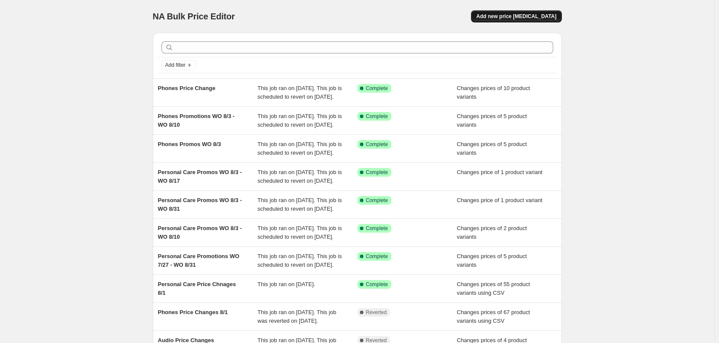
click at [517, 22] on button "Add new price [MEDICAL_DATA]" at bounding box center [516, 16] width 90 height 12
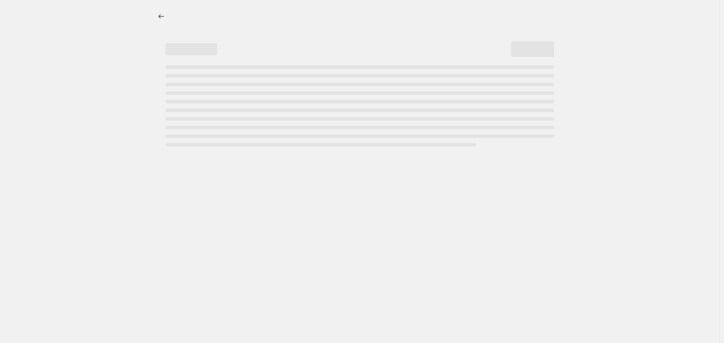
select select "percentage"
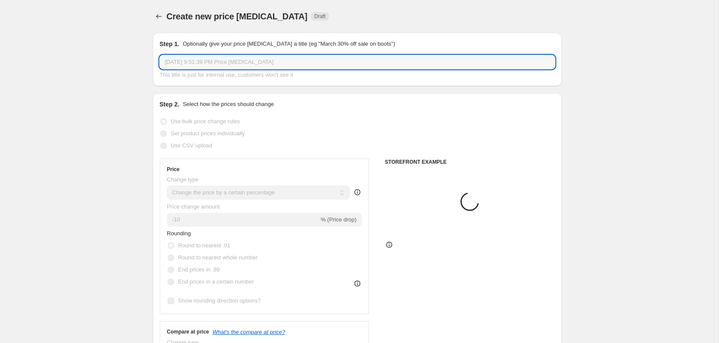
click at [200, 65] on input "[DATE] 9:51:39 PM Price [MEDICAL_DATA]" at bounding box center [357, 62] width 395 height 14
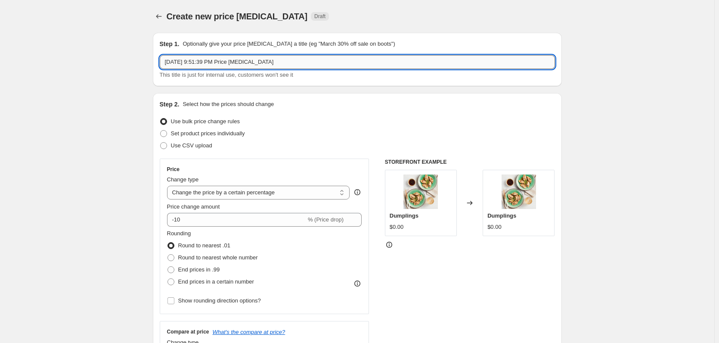
click at [200, 65] on input "[DATE] 9:51:39 PM Price [MEDICAL_DATA]" at bounding box center [357, 62] width 395 height 14
paste input "Imaging Promotions August"
type input "Imaging Promotions August"
click at [208, 144] on span "Use CSV upload" at bounding box center [191, 145] width 41 height 6
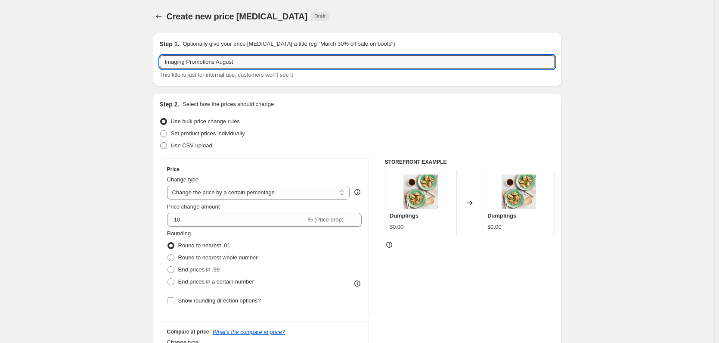
click at [161, 143] on input "Use CSV upload" at bounding box center [160, 142] width 0 height 0
radio input "true"
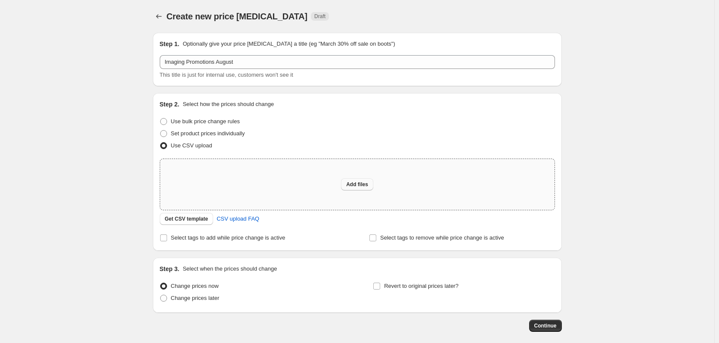
click at [373, 182] on button "Add files" at bounding box center [357, 184] width 32 height 12
type input "C:\fakepath\LUMIX Aug Promos.xlsx"
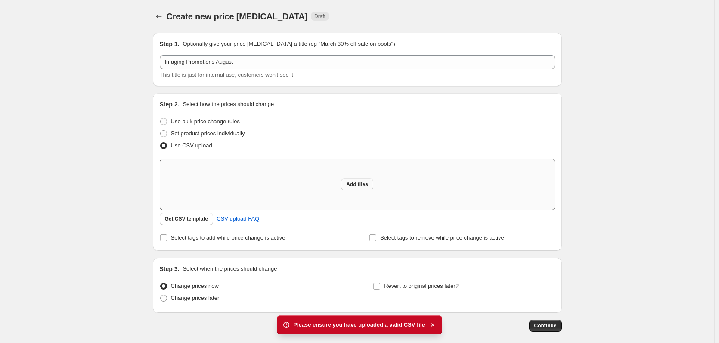
click at [347, 183] on button "Add files" at bounding box center [357, 184] width 32 height 12
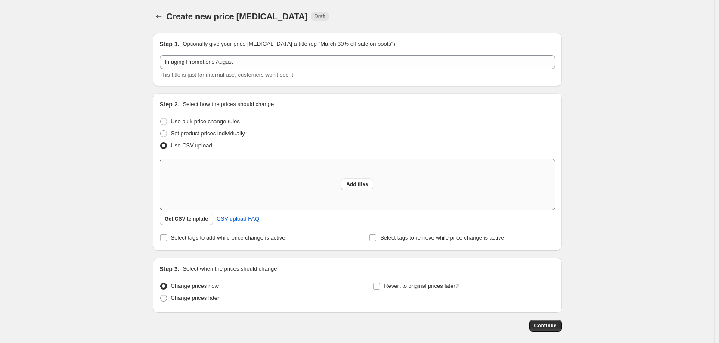
click at [336, 177] on div "Add files" at bounding box center [357, 184] width 394 height 51
type input "C:\fakepath\LUMIX Aug Promos.xlsx"
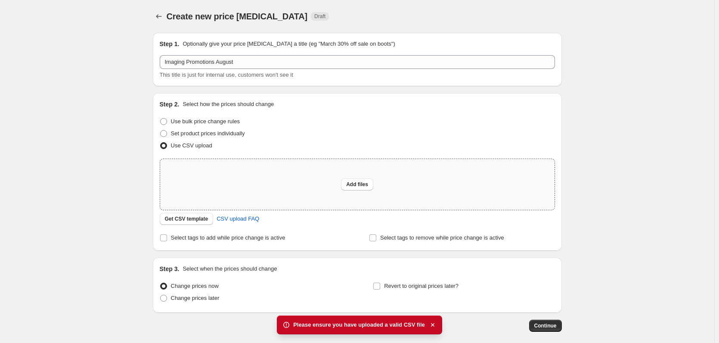
click at [353, 174] on div "Add files" at bounding box center [357, 184] width 394 height 51
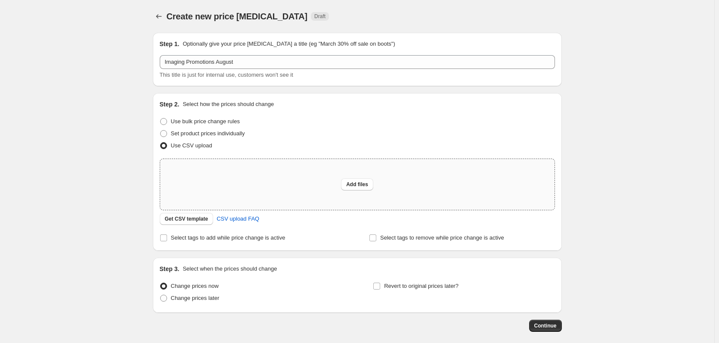
type input "C:\fakepath\LUMIX Aug Promos.csv"
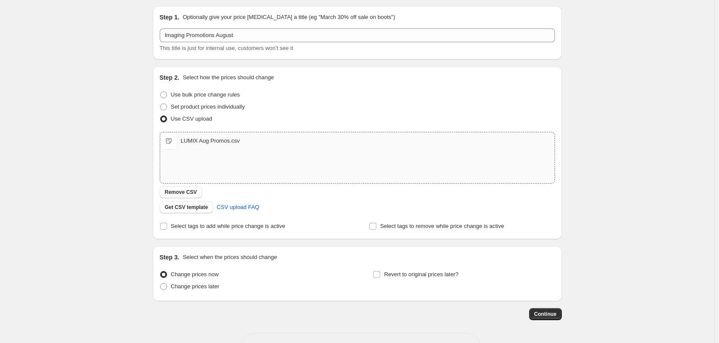
scroll to position [56, 0]
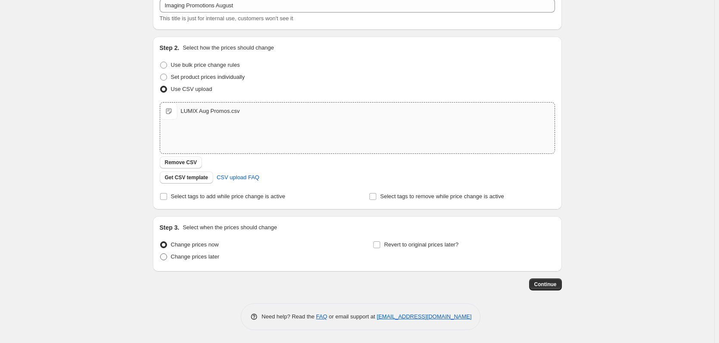
click at [208, 257] on span "Change prices later" at bounding box center [195, 256] width 49 height 6
click at [161, 254] on input "Change prices later" at bounding box center [160, 253] width 0 height 0
radio input "true"
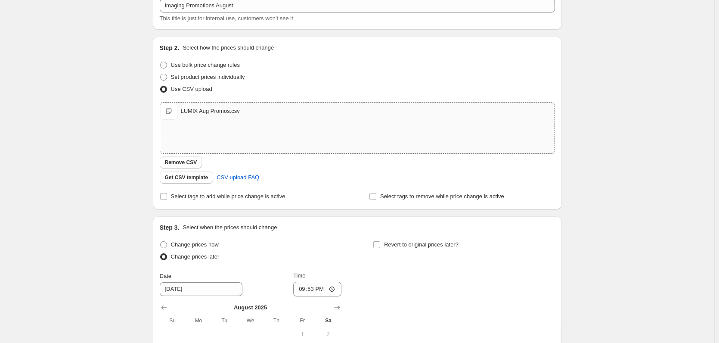
scroll to position [186, 0]
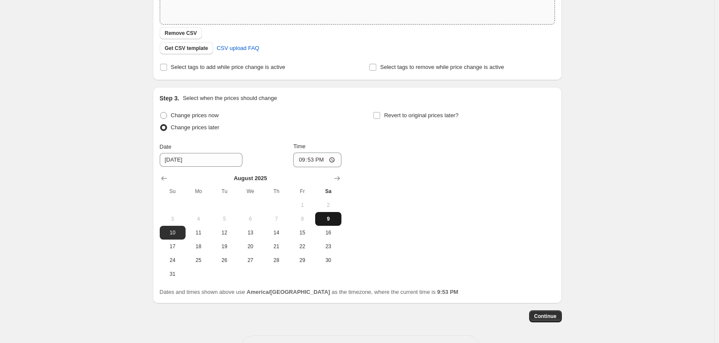
click at [337, 218] on span "9" at bounding box center [328, 218] width 19 height 7
type input "[DATE]"
click at [305, 161] on input "21:53" at bounding box center [317, 159] width 48 height 15
type input "23:00"
click at [392, 112] on span "Revert to original prices later?" at bounding box center [421, 115] width 75 height 6
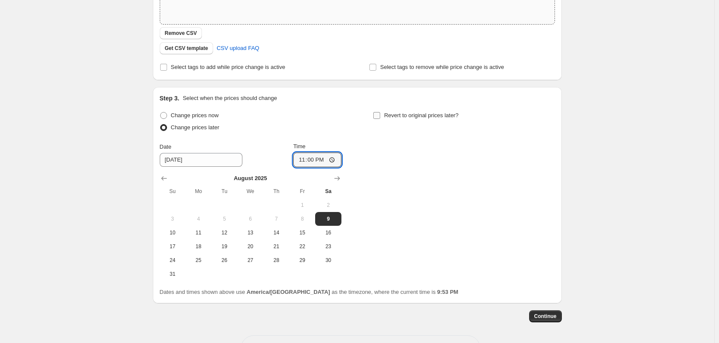
click at [380, 112] on input "Revert to original prices later?" at bounding box center [376, 115] width 7 height 7
checkbox input "true"
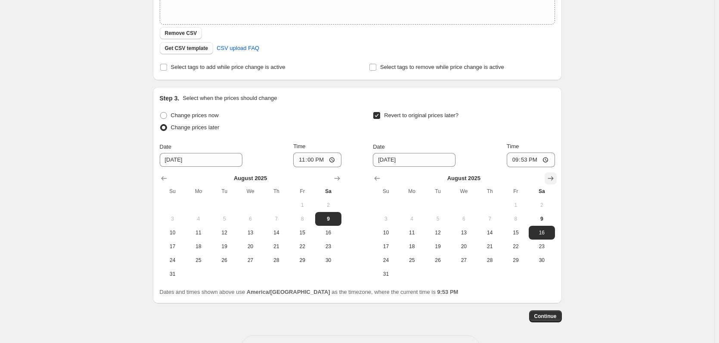
click at [555, 174] on icon "Show next month, September 2025" at bounding box center [551, 178] width 9 height 9
click at [547, 215] on span "13" at bounding box center [541, 218] width 19 height 7
type input "[DATE]"
click at [517, 162] on input "21:53" at bounding box center [531, 159] width 48 height 15
type input "22:58"
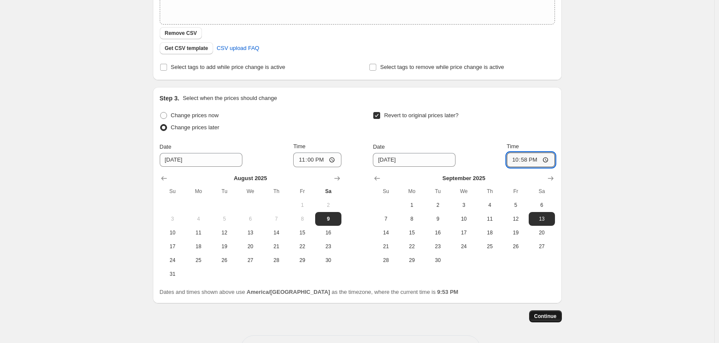
click at [555, 314] on span "Continue" at bounding box center [545, 316] width 22 height 7
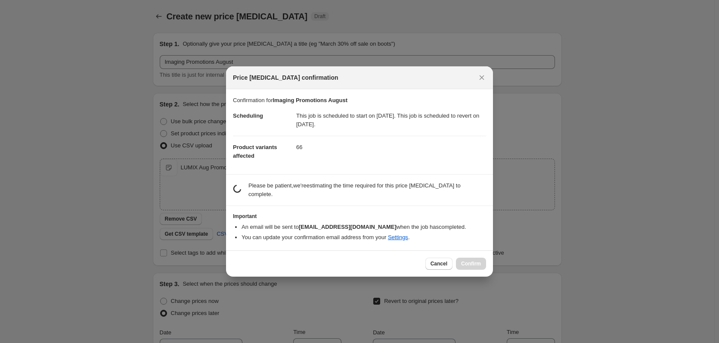
scroll to position [0, 0]
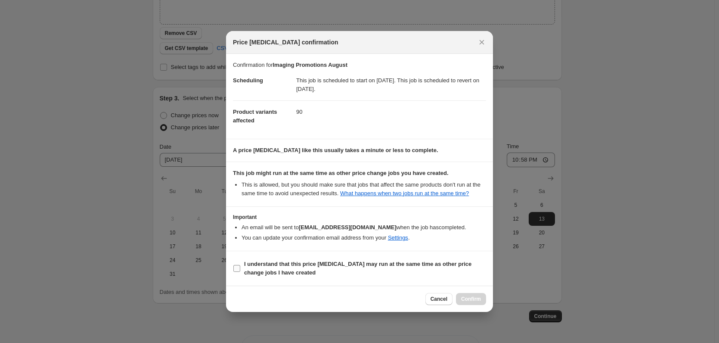
click at [265, 268] on b "I understand that this price [MEDICAL_DATA] may run at the same time as other p…" at bounding box center [357, 268] width 227 height 15
click at [240, 268] on input "I understand that this price [MEDICAL_DATA] may run at the same time as other p…" at bounding box center [236, 268] width 7 height 7
checkbox input "true"
click at [469, 298] on span "Confirm" at bounding box center [471, 298] width 20 height 7
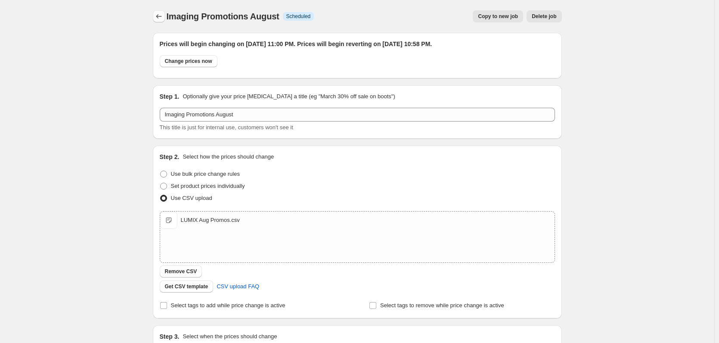
click at [163, 16] on icon "Price change jobs" at bounding box center [159, 16] width 9 height 9
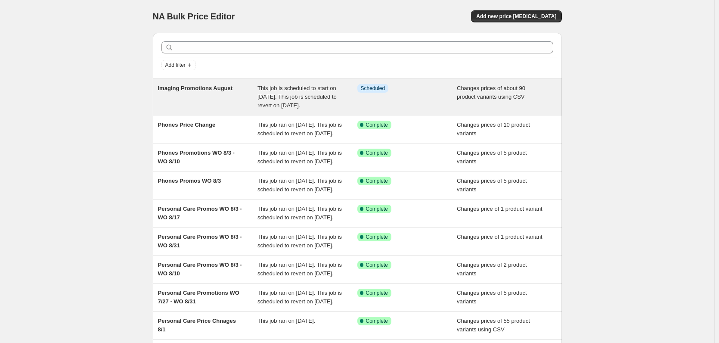
click at [280, 106] on span "This job is scheduled to start on [DATE]. This job is scheduled to revert on [D…" at bounding box center [297, 97] width 79 height 24
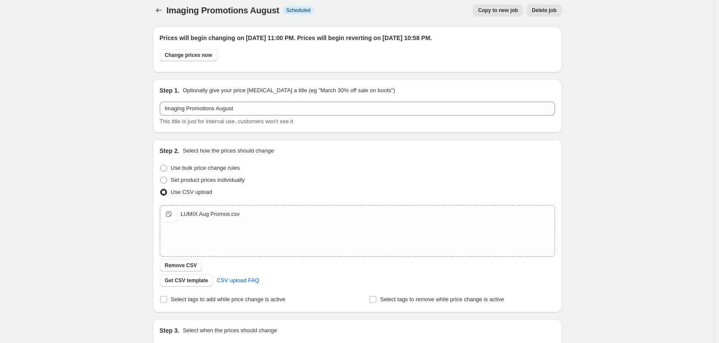
scroll to position [86, 0]
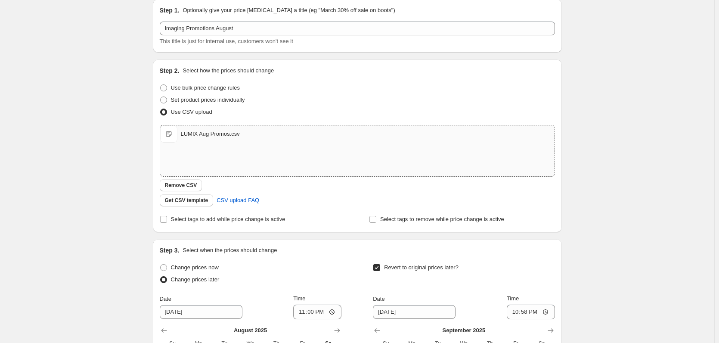
click at [208, 133] on div "LUMIX Aug Promos.csv" at bounding box center [210, 134] width 59 height 9
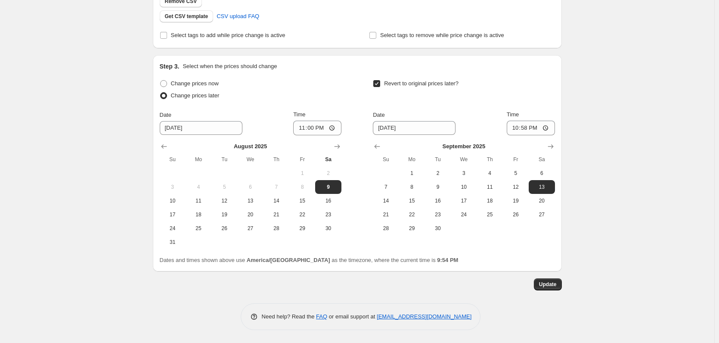
scroll to position [0, 0]
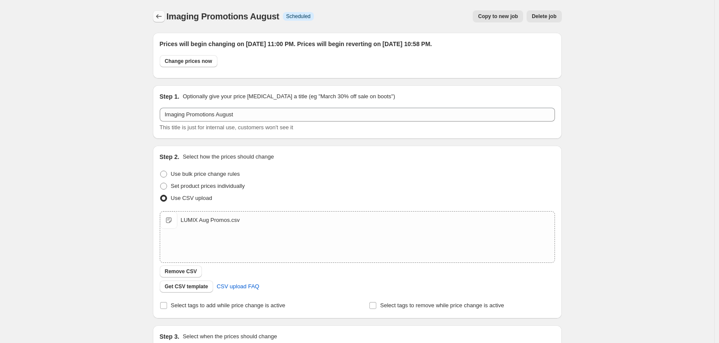
click at [156, 19] on button "Price change jobs" at bounding box center [159, 16] width 12 height 12
